Goal: Information Seeking & Learning: Find contact information

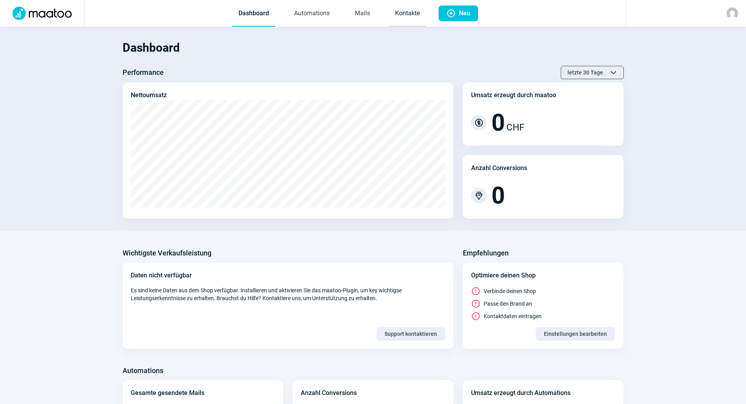
click at [406, 12] on link "Kontakte" at bounding box center [407, 14] width 37 height 26
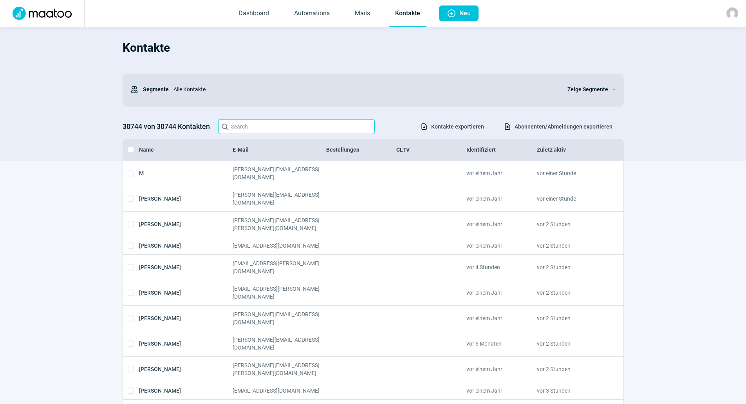
click at [254, 125] on input "Search icon" at bounding box center [296, 126] width 157 height 15
paste input "[EMAIL_ADDRESS][DOMAIN_NAME]"
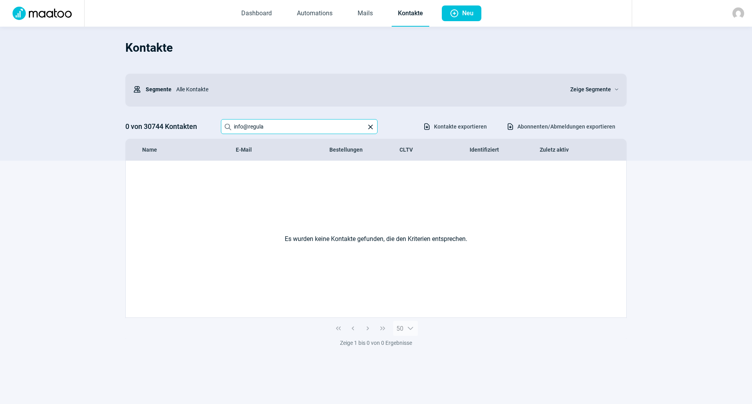
paste input "[EMAIL_ADDRESS][DOMAIN_NAME]"
paste input "[EMAIL_ADDRESS][DOMAIN_NAME][PERSON_NAME]"
paste input "[PERSON_NAME][EMAIL_ADDRESS][DOMAIN_NAME]"
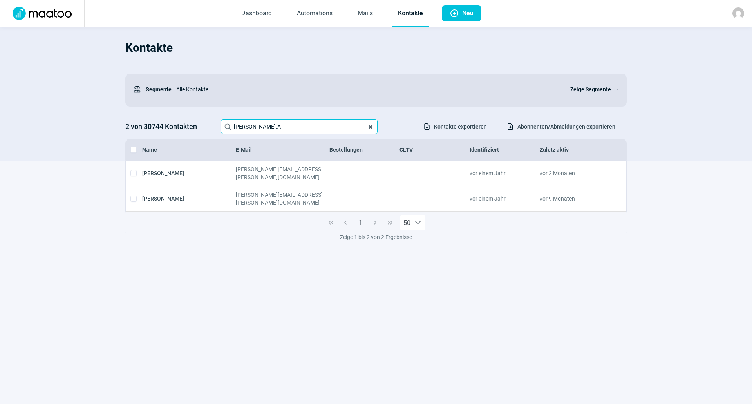
paste input "[PERSON_NAME][EMAIL_ADDRESS][DOMAIN_NAME]"
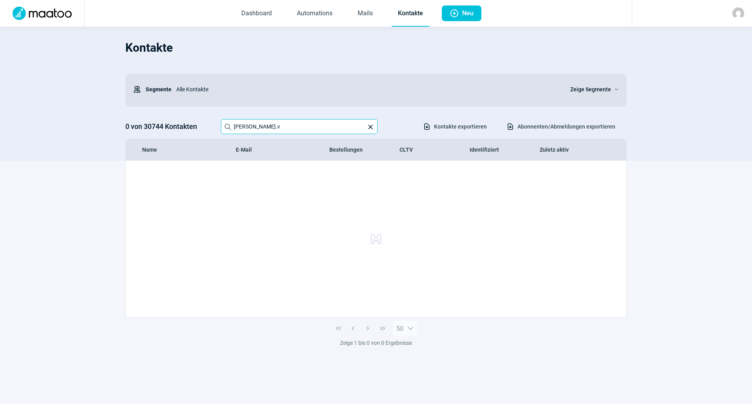
type input "[PERSON_NAME]."
